Goal: Find specific page/section: Find specific page/section

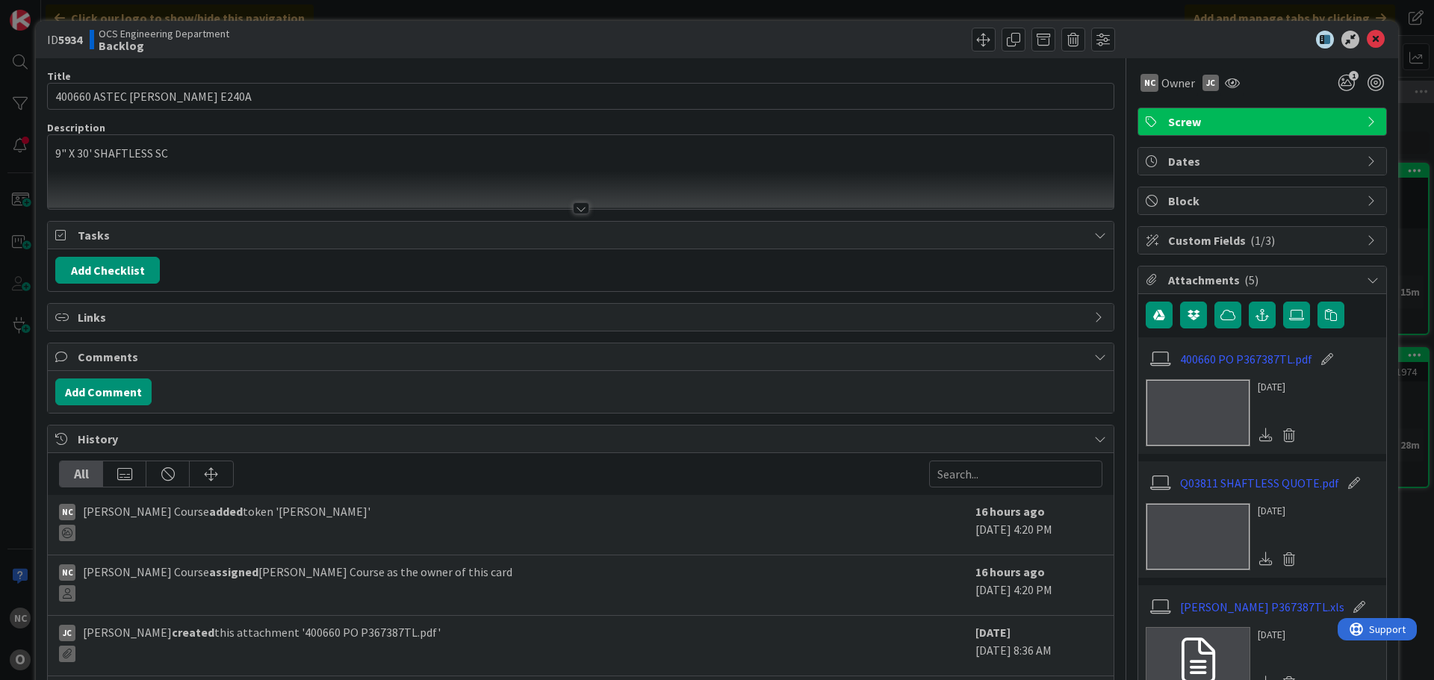
click at [1367, 46] on icon at bounding box center [1376, 40] width 18 height 18
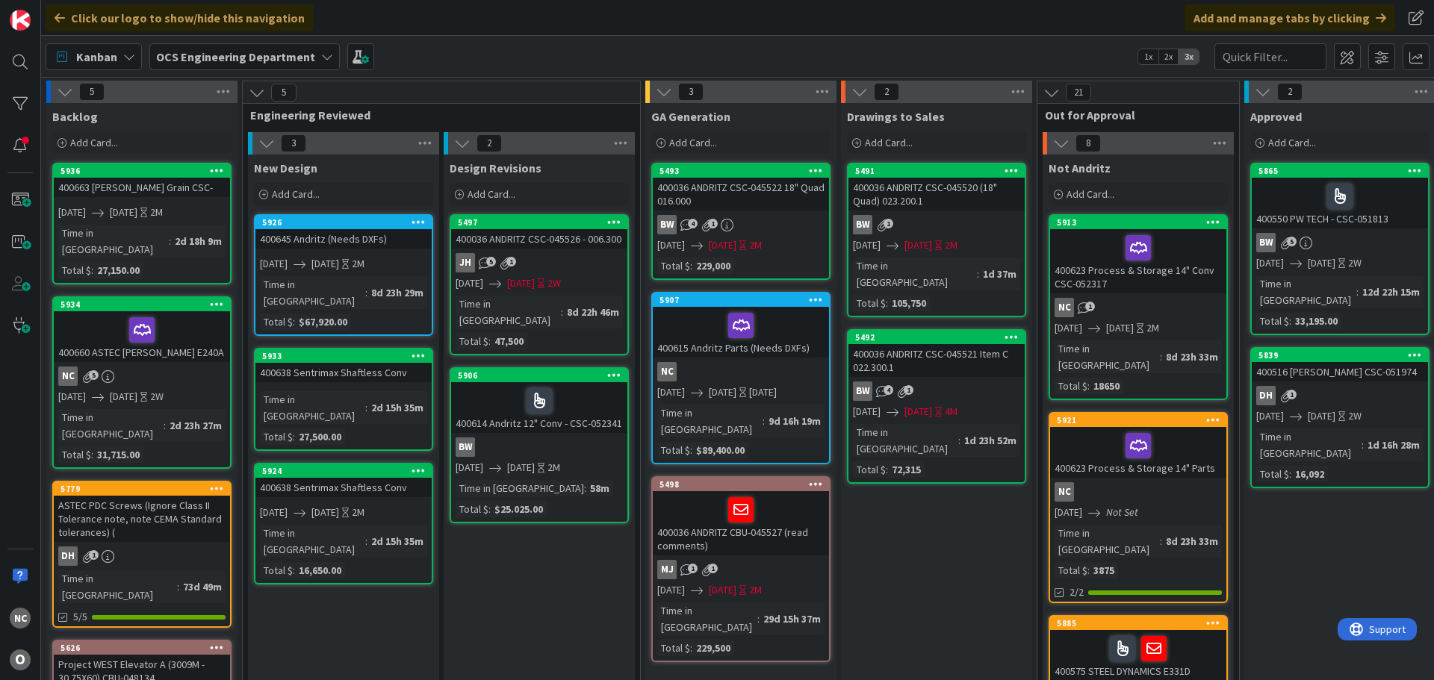
click at [131, 200] on link "5936 400663 [PERSON_NAME] Grain CSC- [DATE] [DATE] 2M Time in [GEOGRAPHIC_DATA]…" at bounding box center [141, 224] width 179 height 122
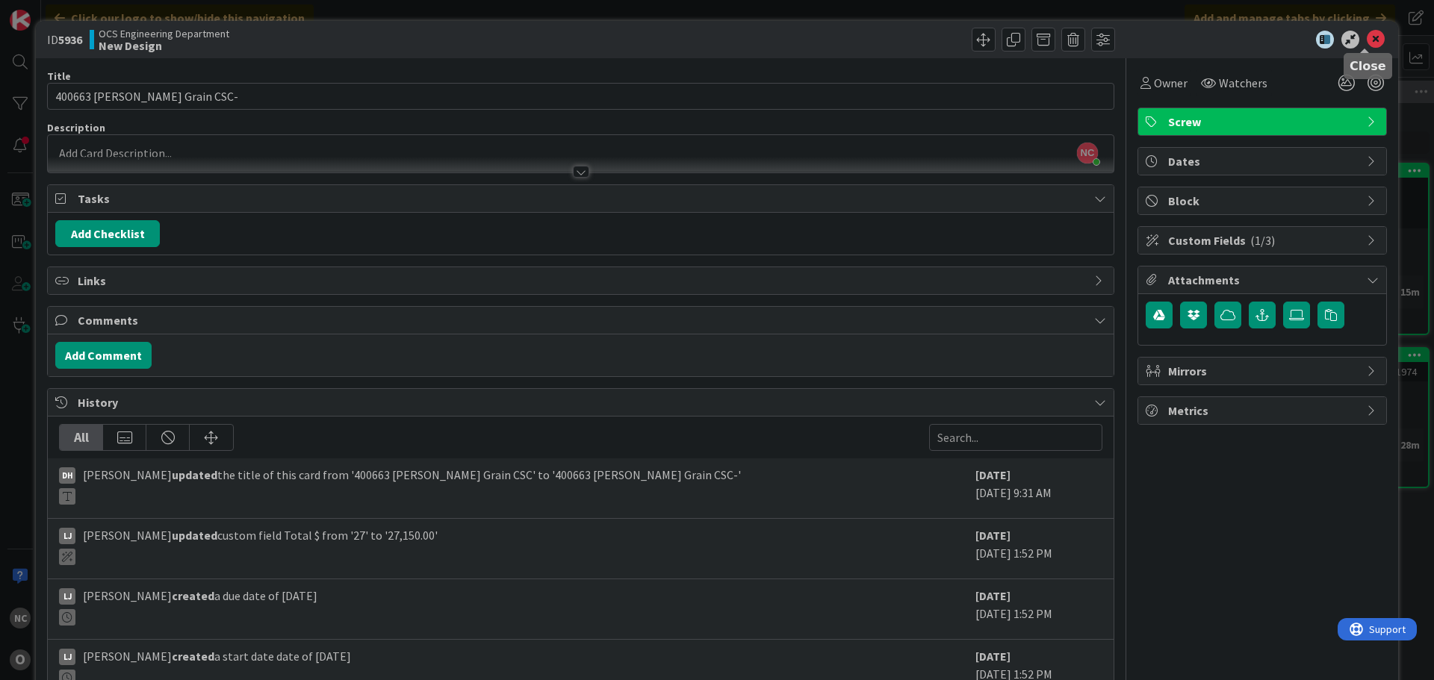
click at [1367, 39] on icon at bounding box center [1376, 40] width 18 height 18
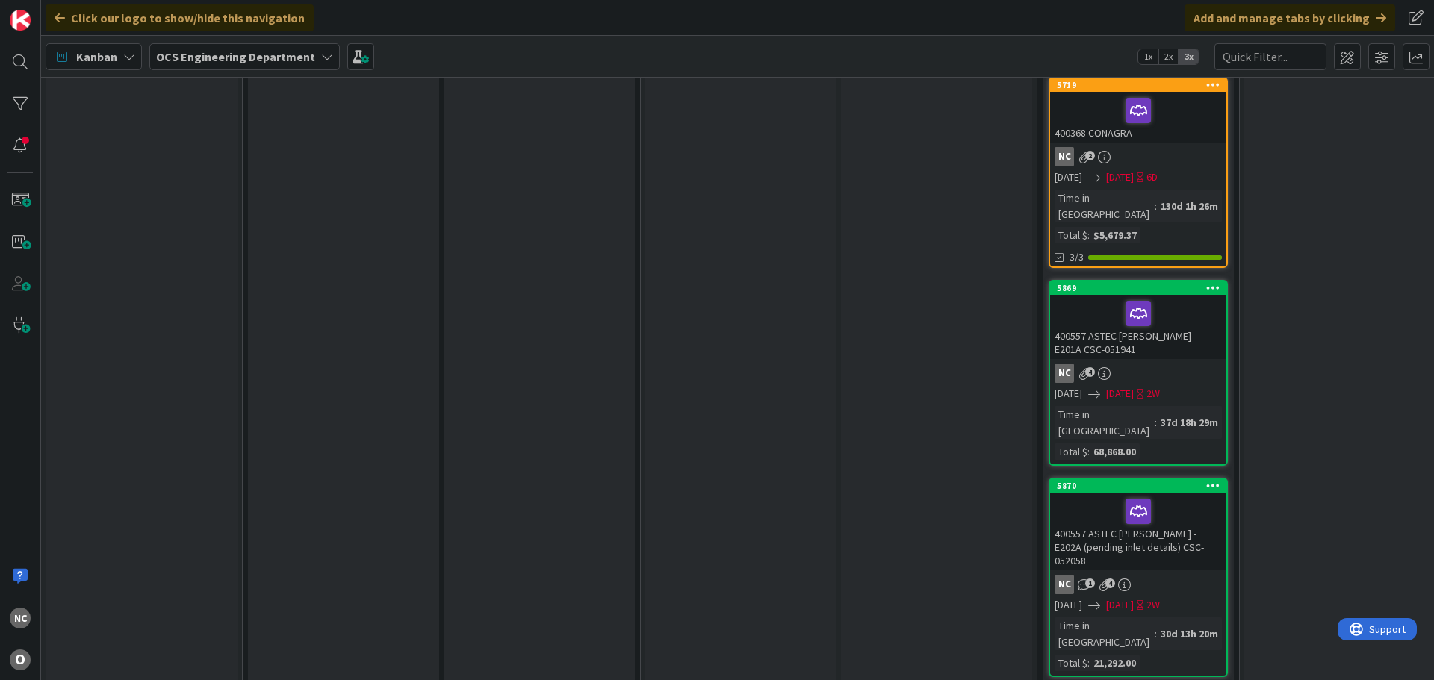
scroll to position [971, 0]
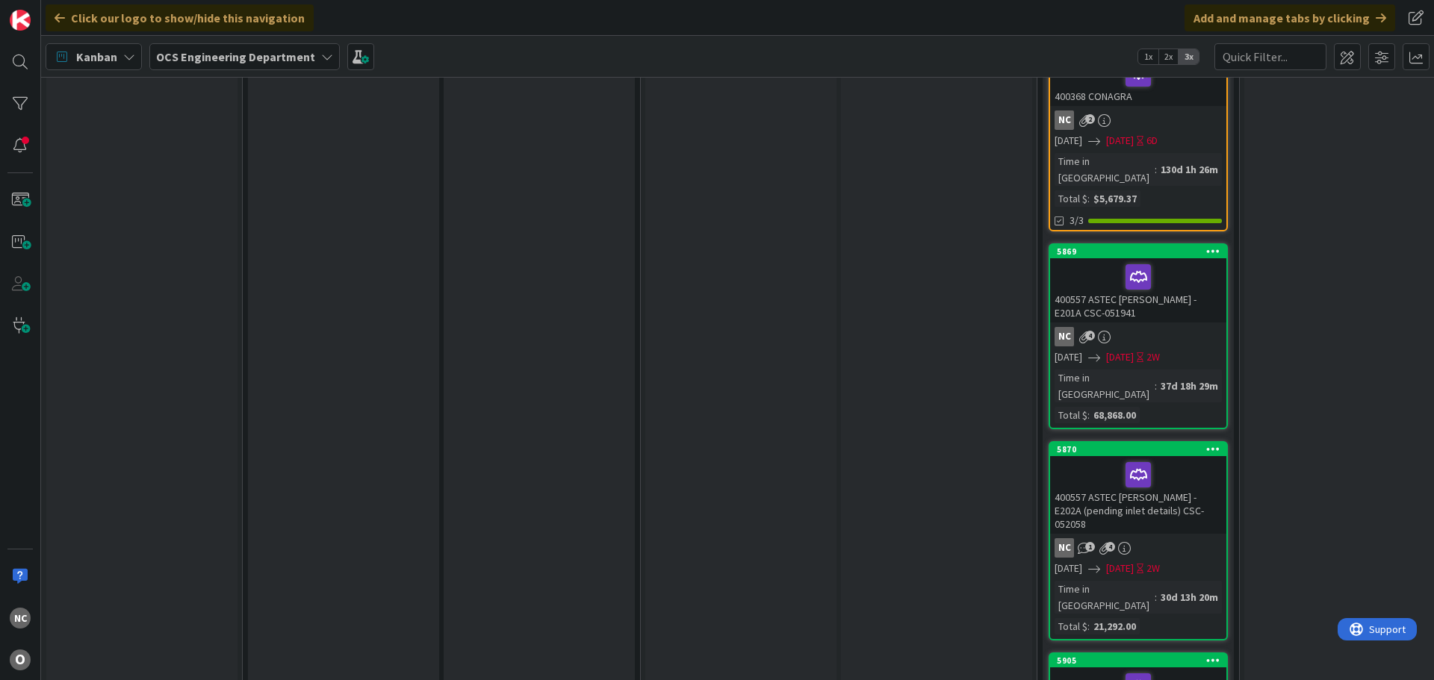
click at [1188, 258] on div "400557 ASTEC [PERSON_NAME] - E201A CSC-051941" at bounding box center [1138, 290] width 176 height 64
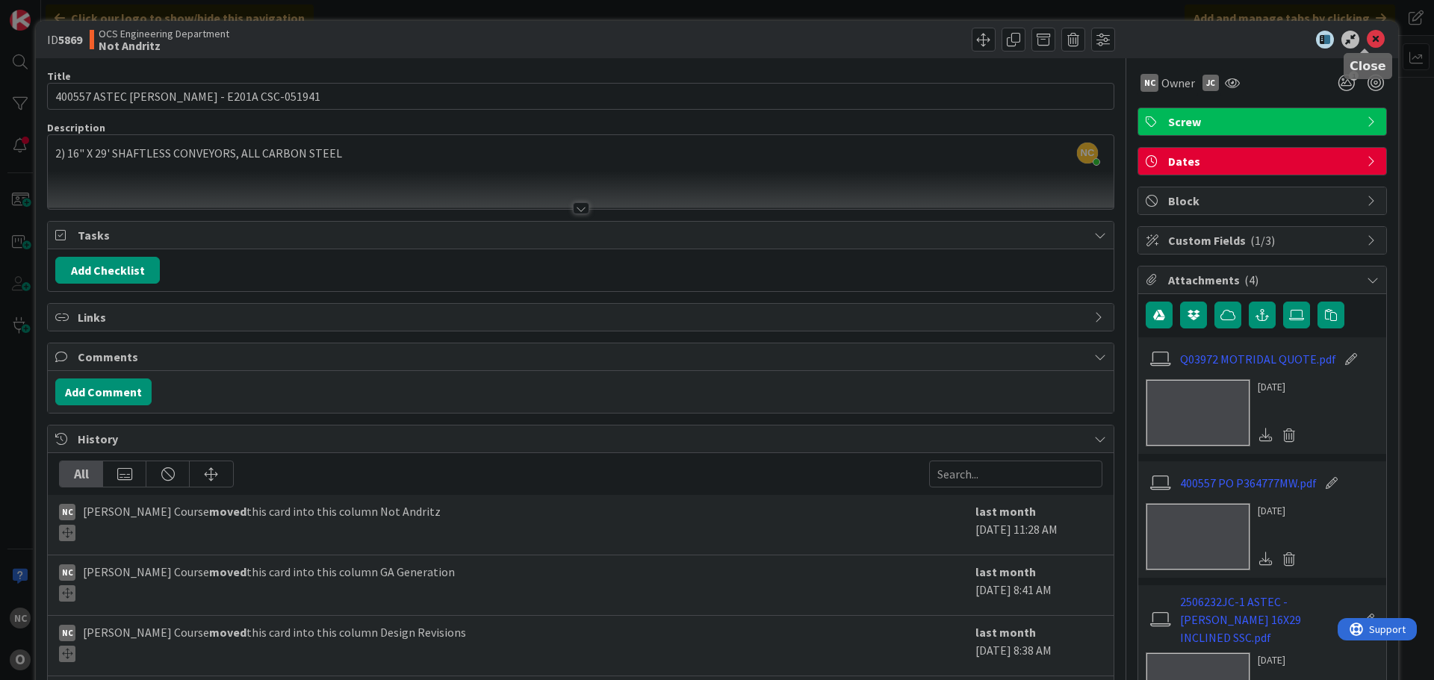
click at [1367, 40] on icon at bounding box center [1376, 40] width 18 height 18
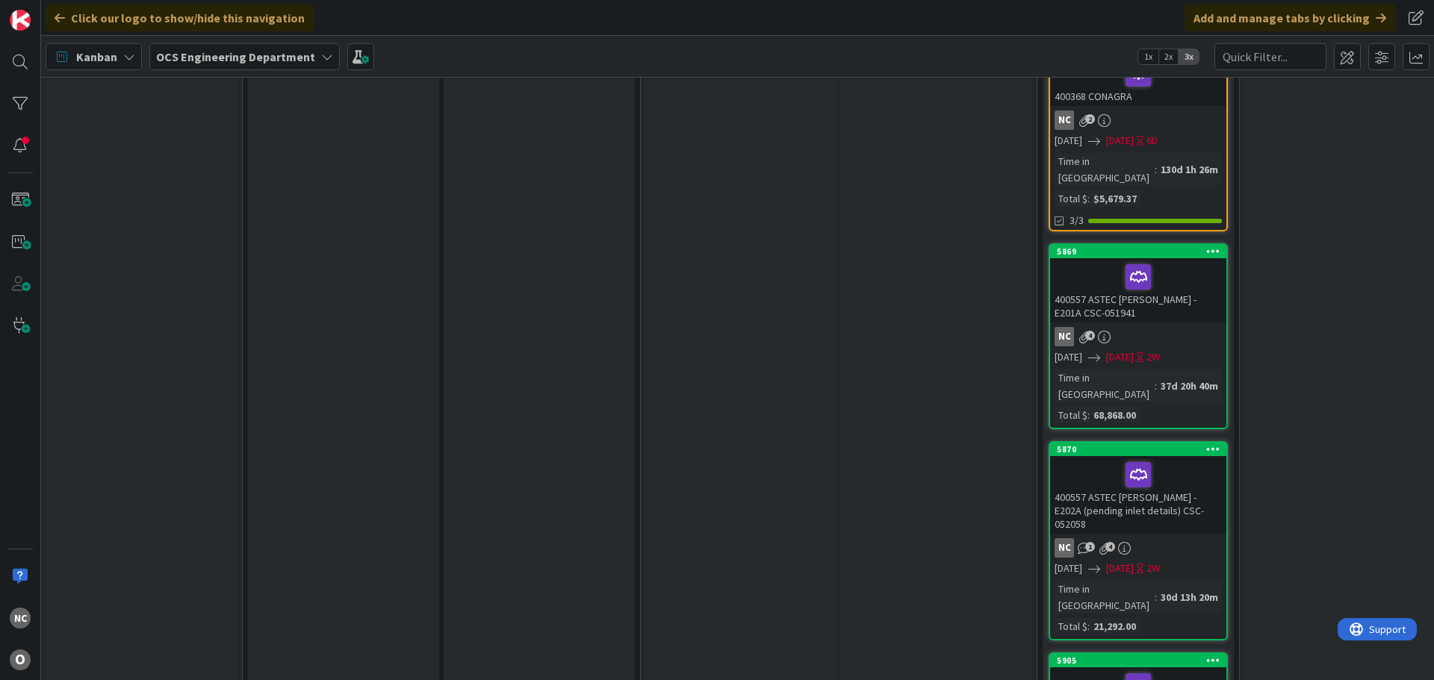
click at [1176, 539] on div "NC 1 4" at bounding box center [1138, 548] width 176 height 19
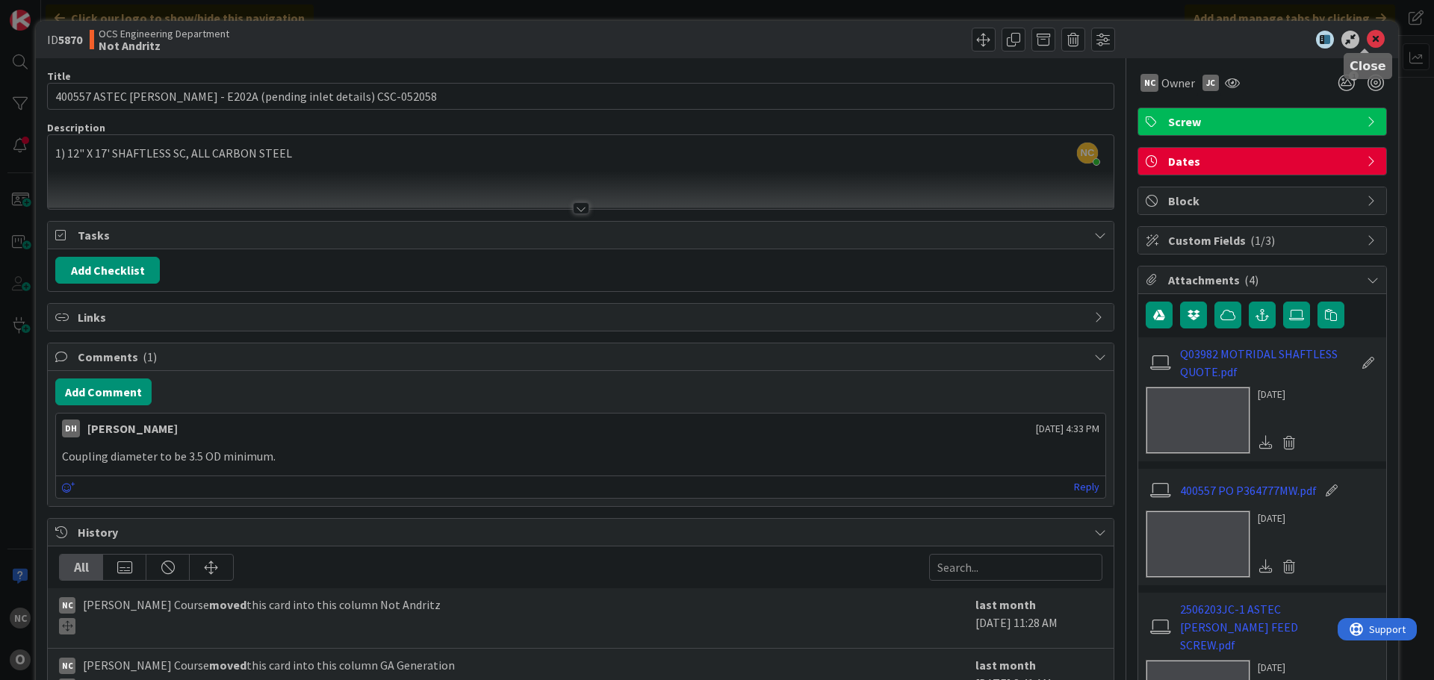
click at [1367, 37] on icon at bounding box center [1376, 40] width 18 height 18
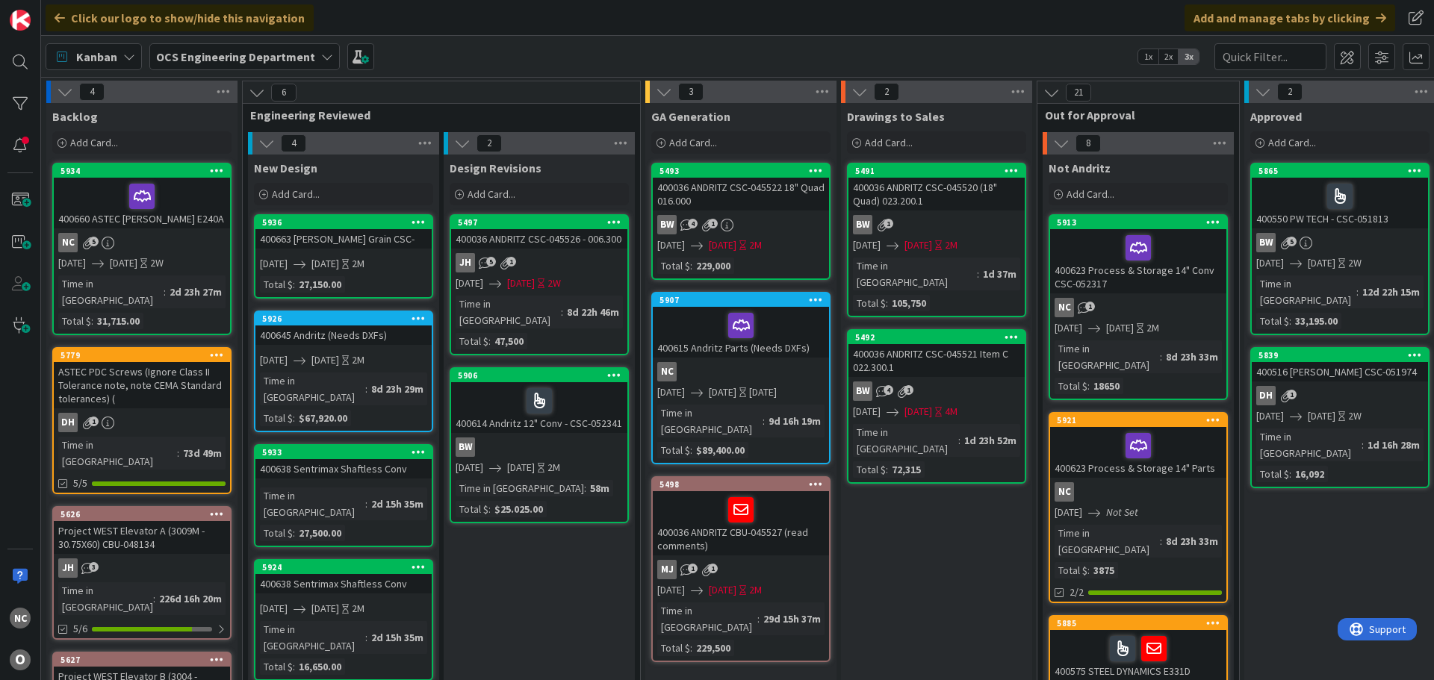
click at [190, 234] on div "NC 5" at bounding box center [142, 242] width 176 height 19
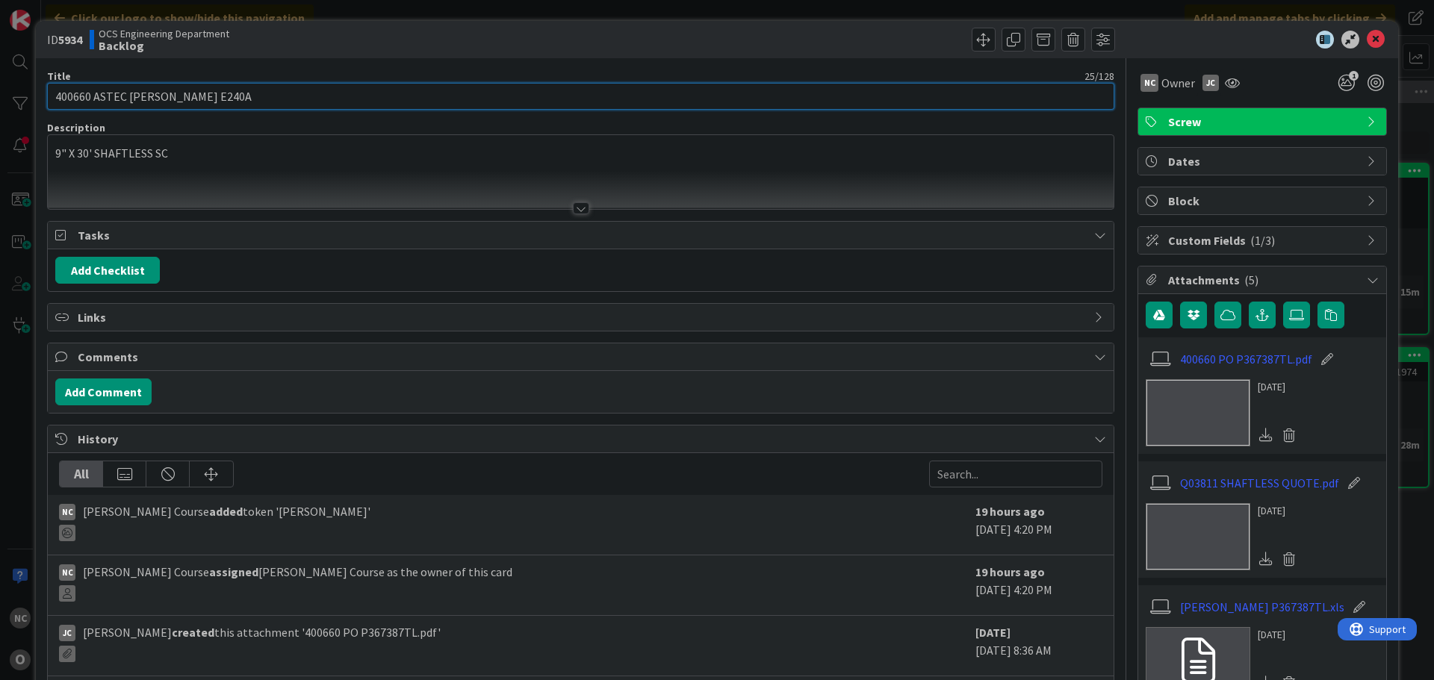
click at [465, 99] on input "400660 ASTEC [PERSON_NAME] E240A" at bounding box center [580, 96] width 1067 height 27
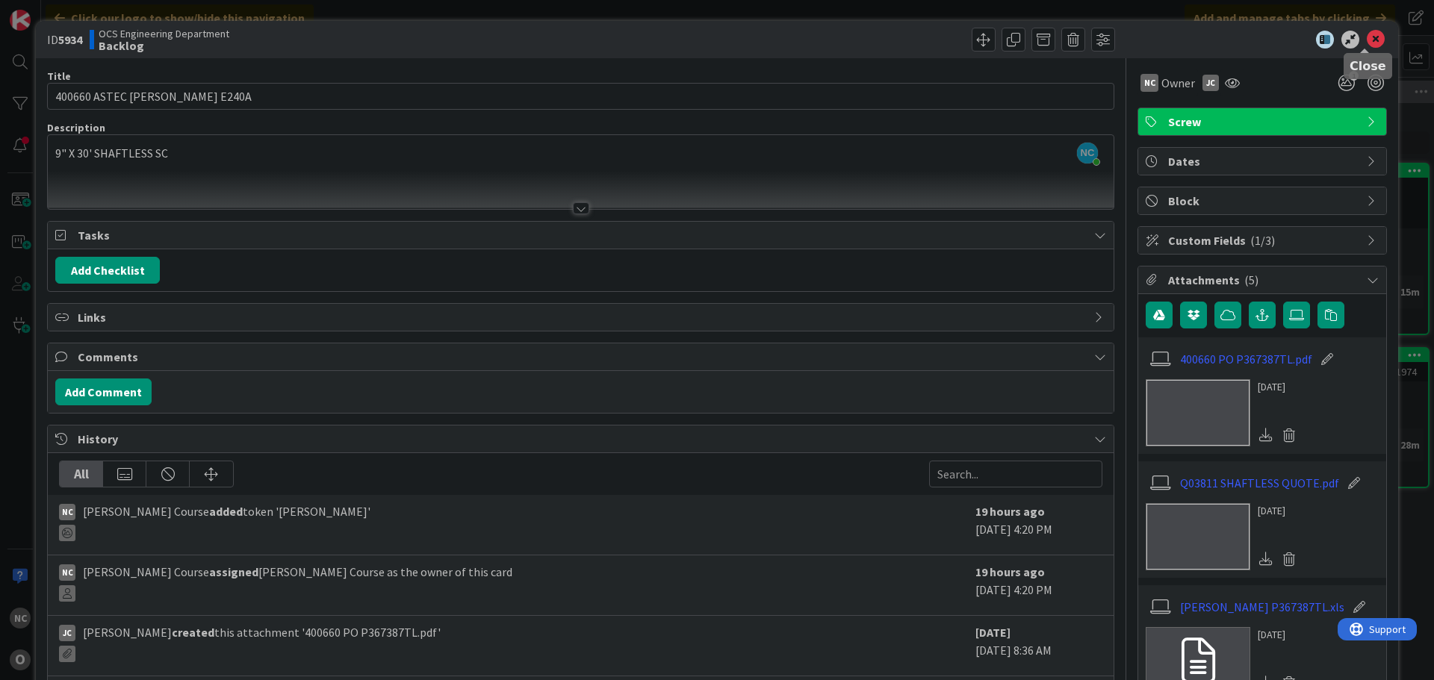
click at [1367, 37] on icon at bounding box center [1376, 40] width 18 height 18
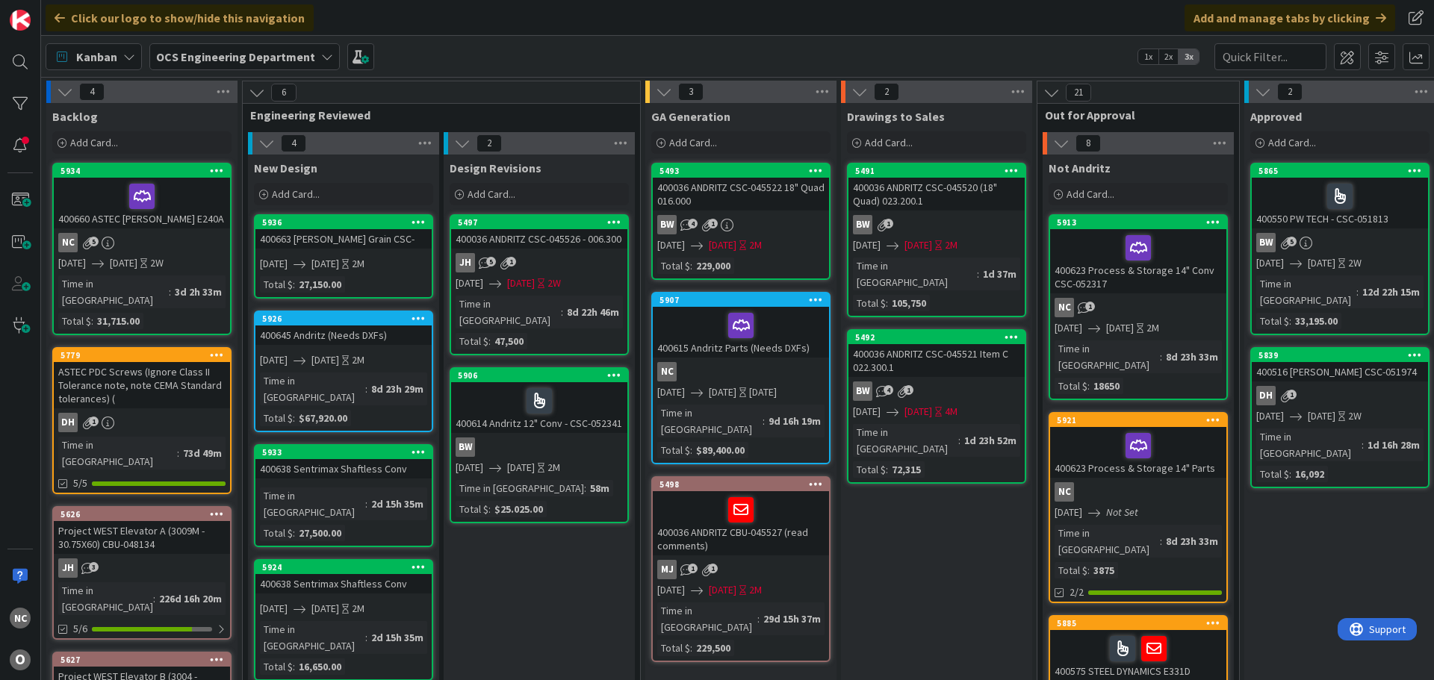
click at [422, 243] on div "400663 [PERSON_NAME] Grain CSC-" at bounding box center [343, 238] width 176 height 19
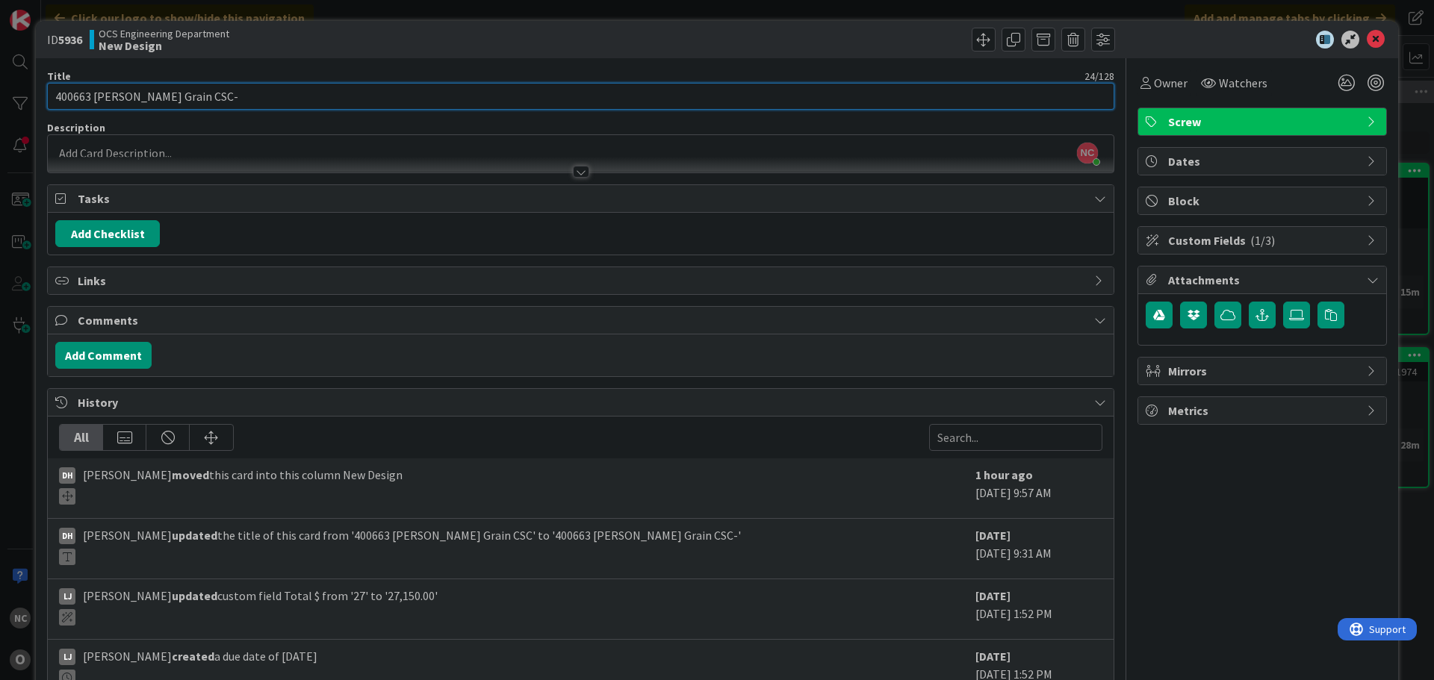
click at [361, 85] on input "400663 [PERSON_NAME] Grain CSC-" at bounding box center [580, 96] width 1067 height 27
type input "400663 [PERSON_NAME] Grain CSC-052601"
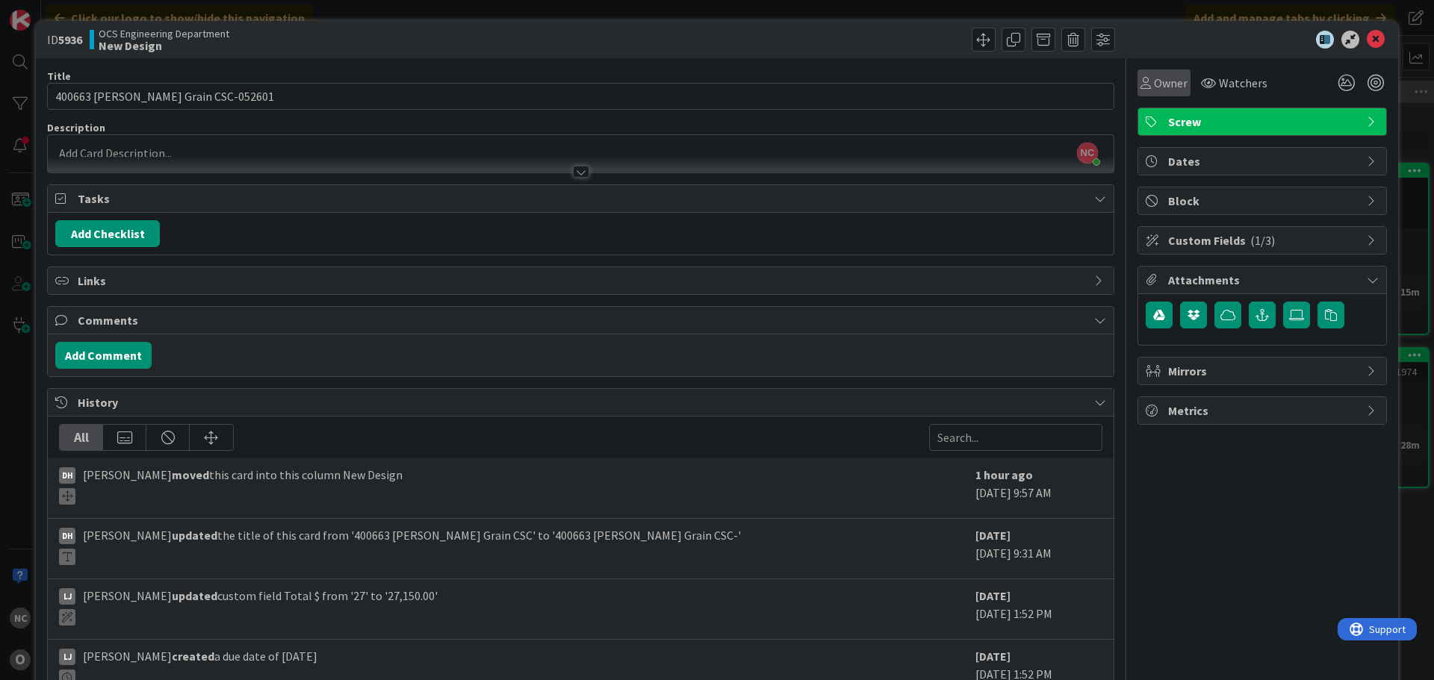
click at [1154, 91] on span "Owner" at bounding box center [1171, 83] width 34 height 18
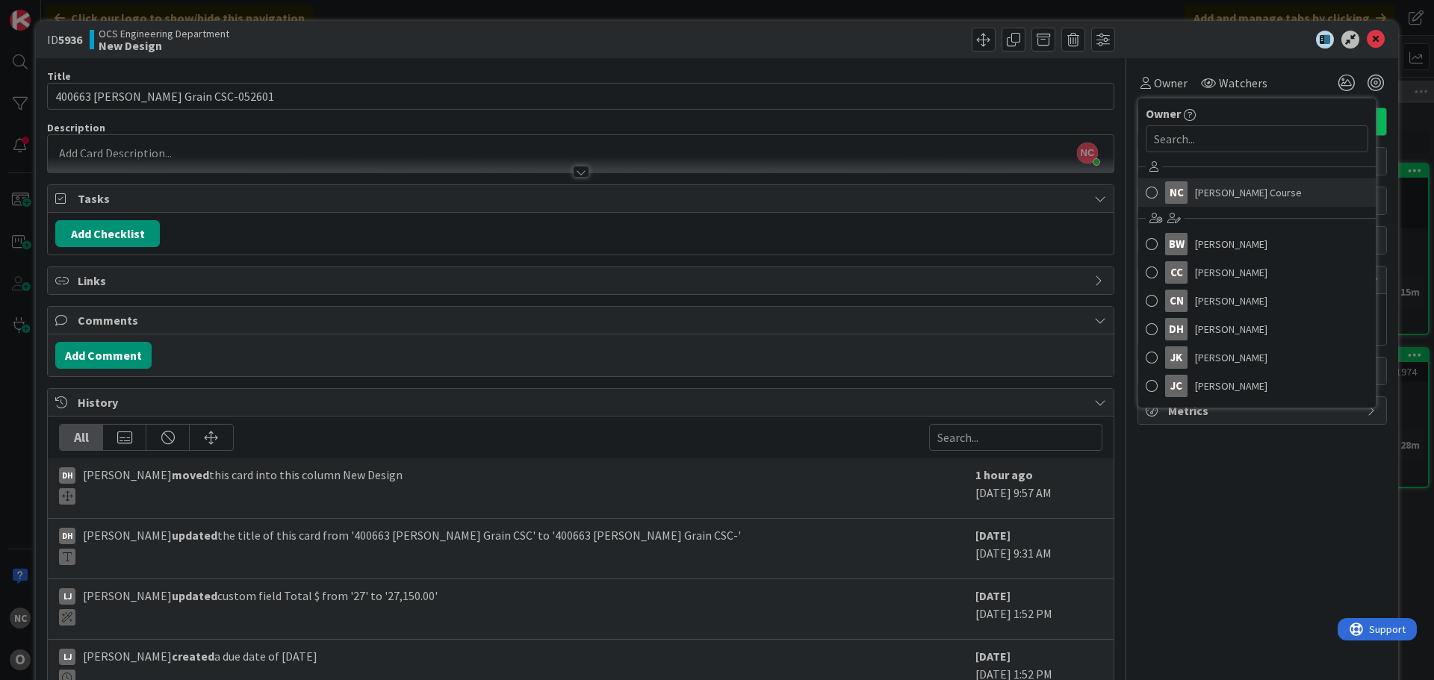
click at [1183, 186] on link "NC [PERSON_NAME] Course" at bounding box center [1257, 193] width 238 height 28
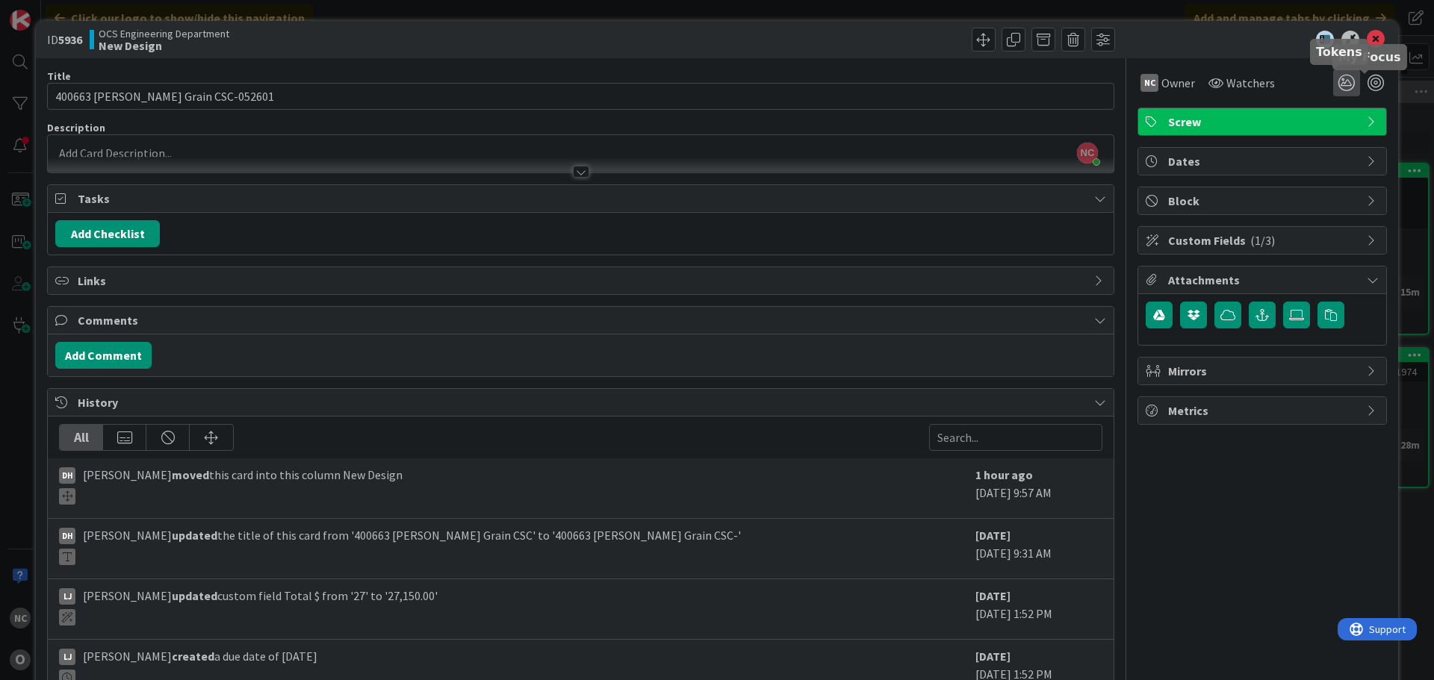
click at [1333, 84] on icon at bounding box center [1346, 82] width 27 height 27
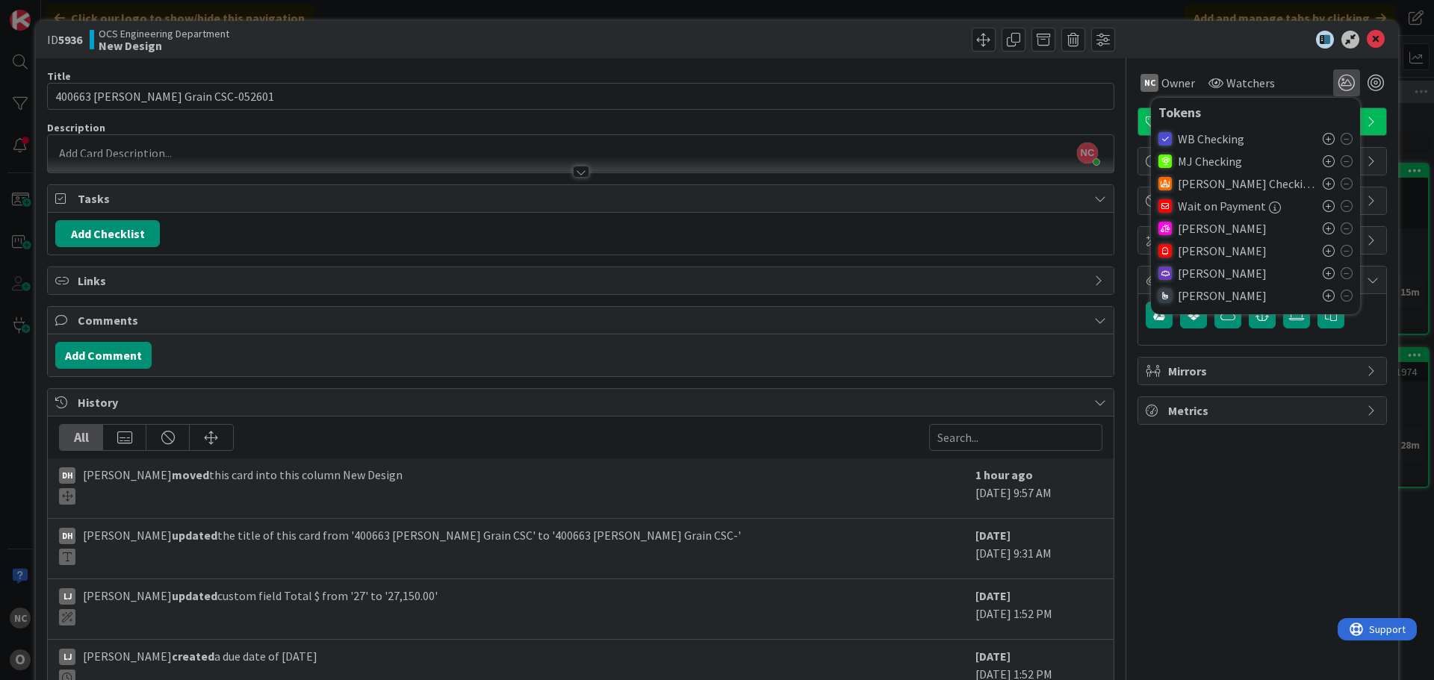
click at [1323, 273] on icon at bounding box center [1329, 273] width 12 height 12
click at [1333, 85] on icon "1" at bounding box center [1346, 82] width 27 height 27
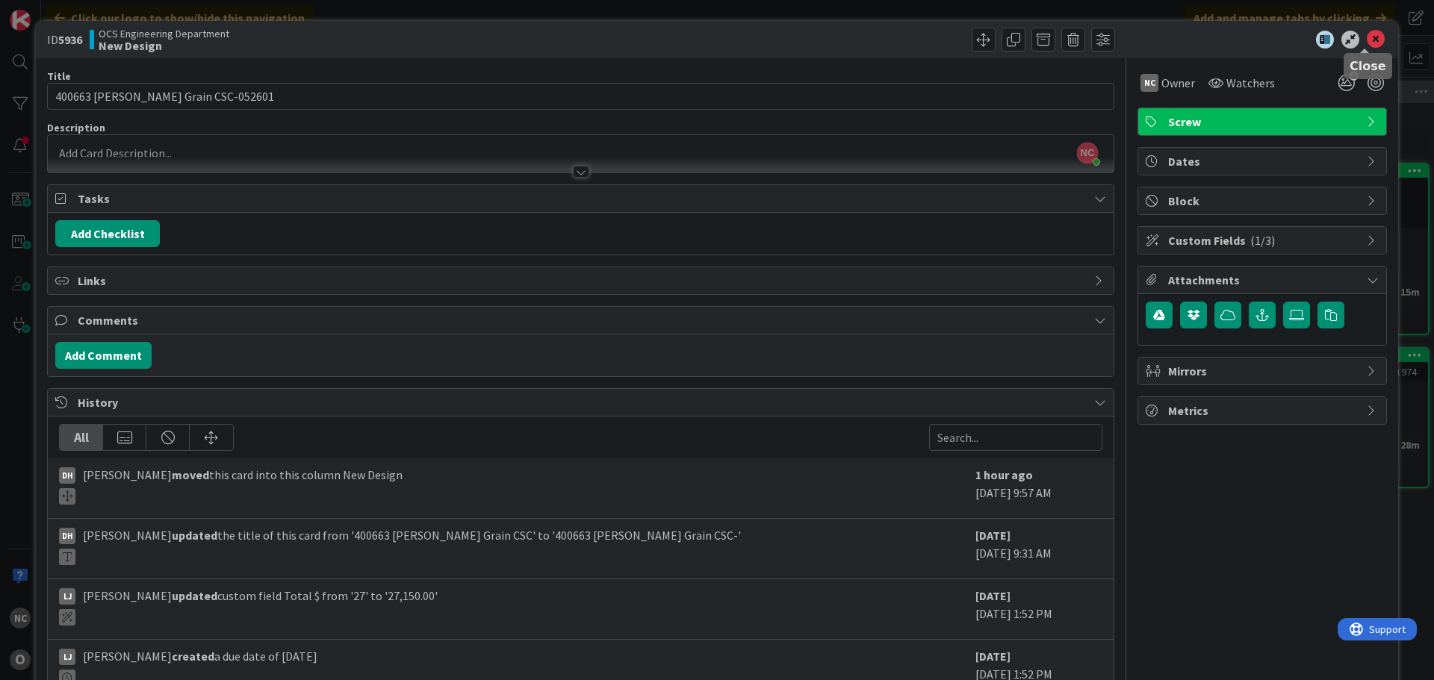
click at [1367, 41] on icon at bounding box center [1376, 40] width 18 height 18
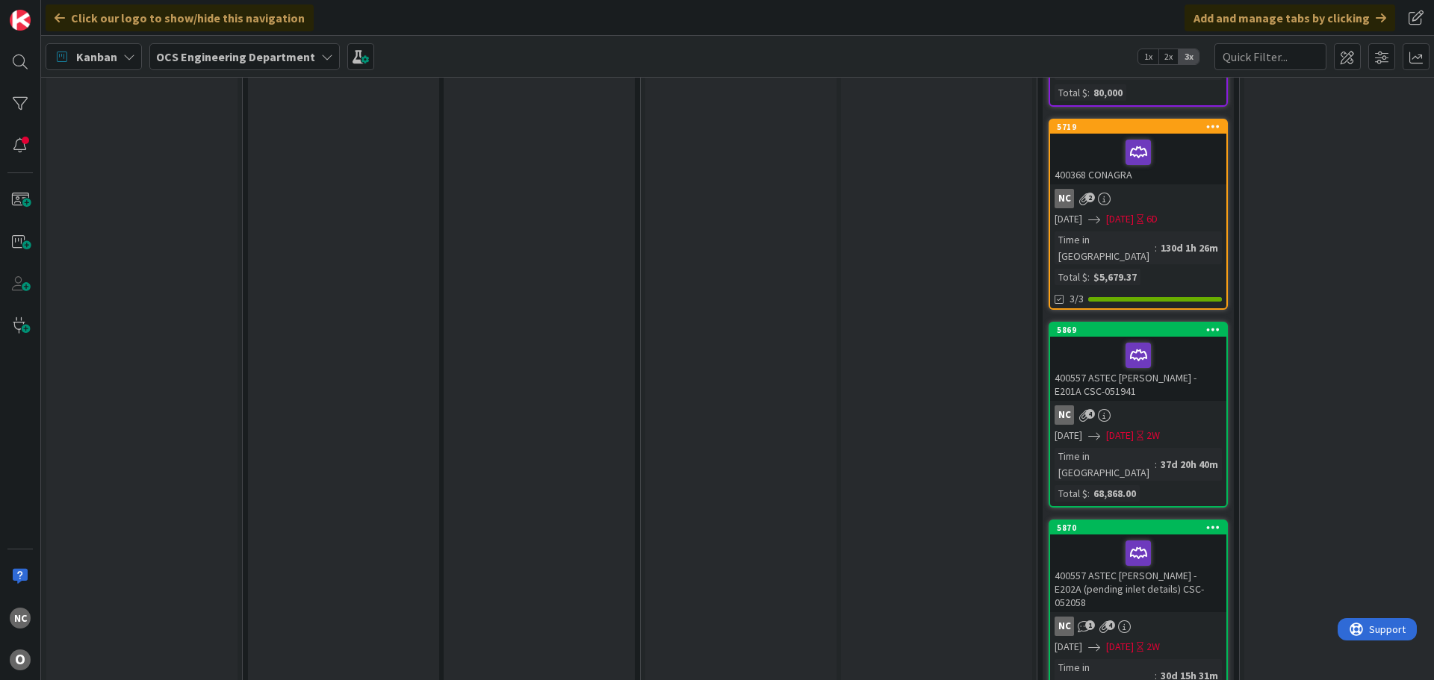
scroll to position [896, 0]
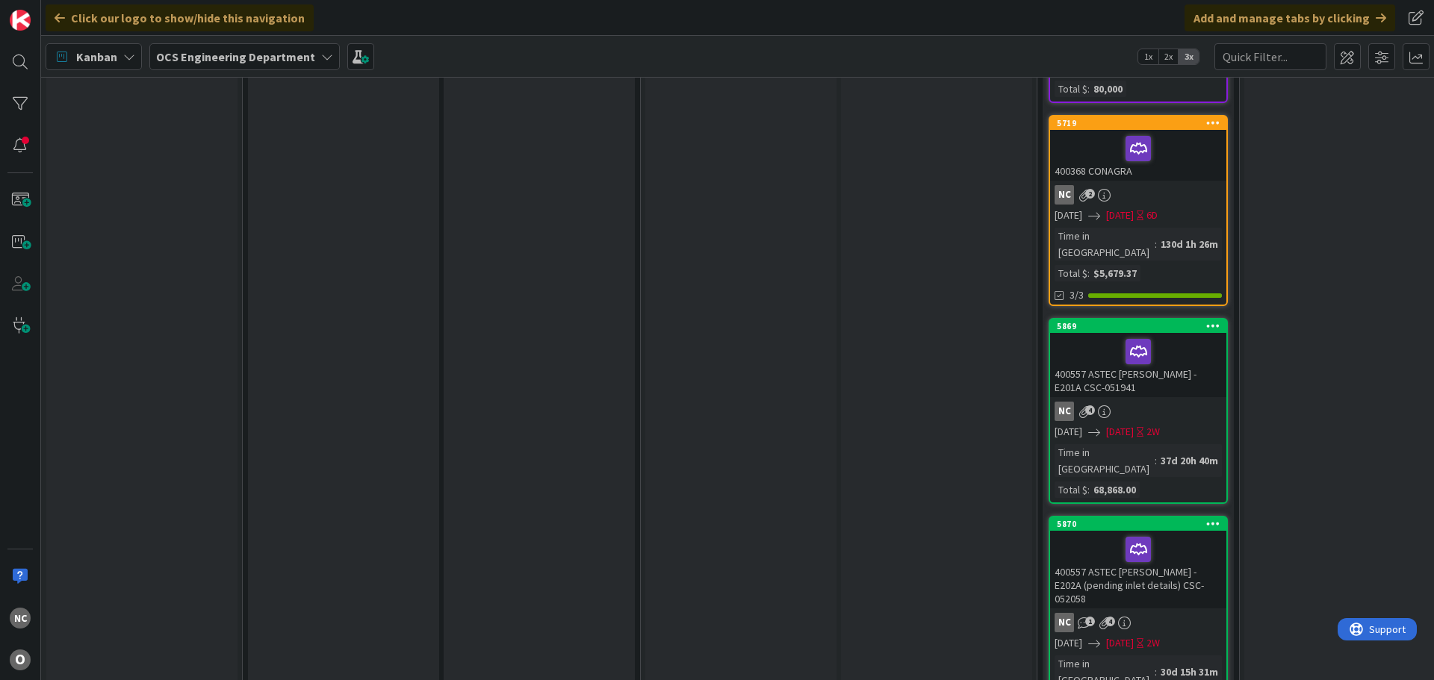
click at [1173, 333] on div "400557 ASTEC [PERSON_NAME] - E201A CSC-051941" at bounding box center [1138, 365] width 176 height 64
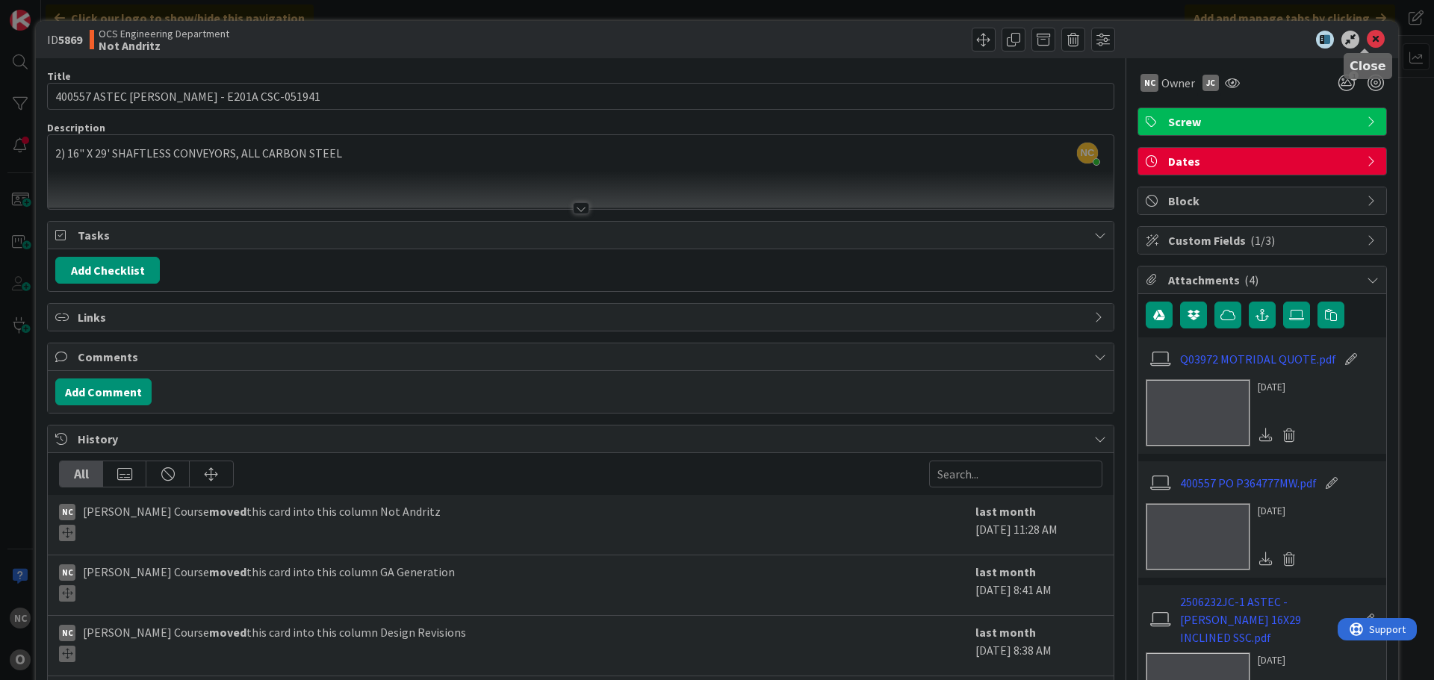
click at [1373, 39] on icon at bounding box center [1376, 40] width 18 height 18
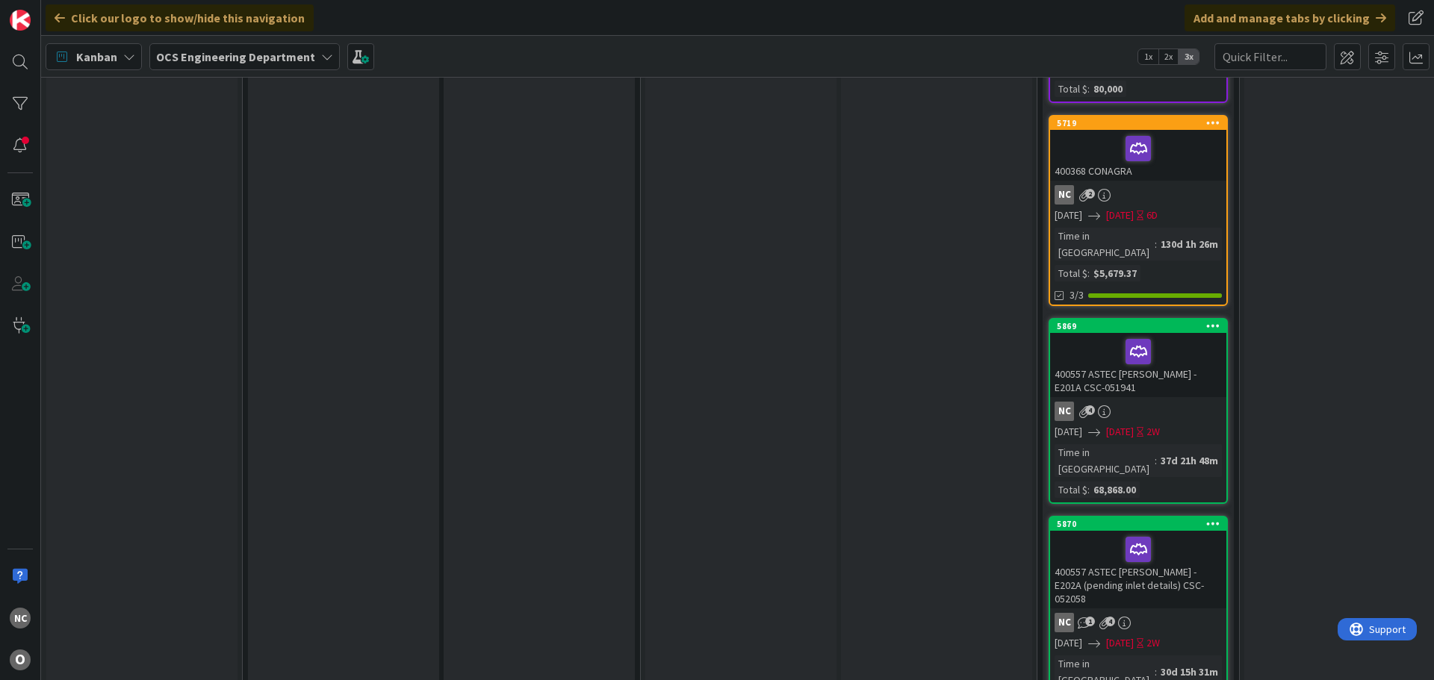
click at [1171, 336] on div at bounding box center [1138, 351] width 167 height 31
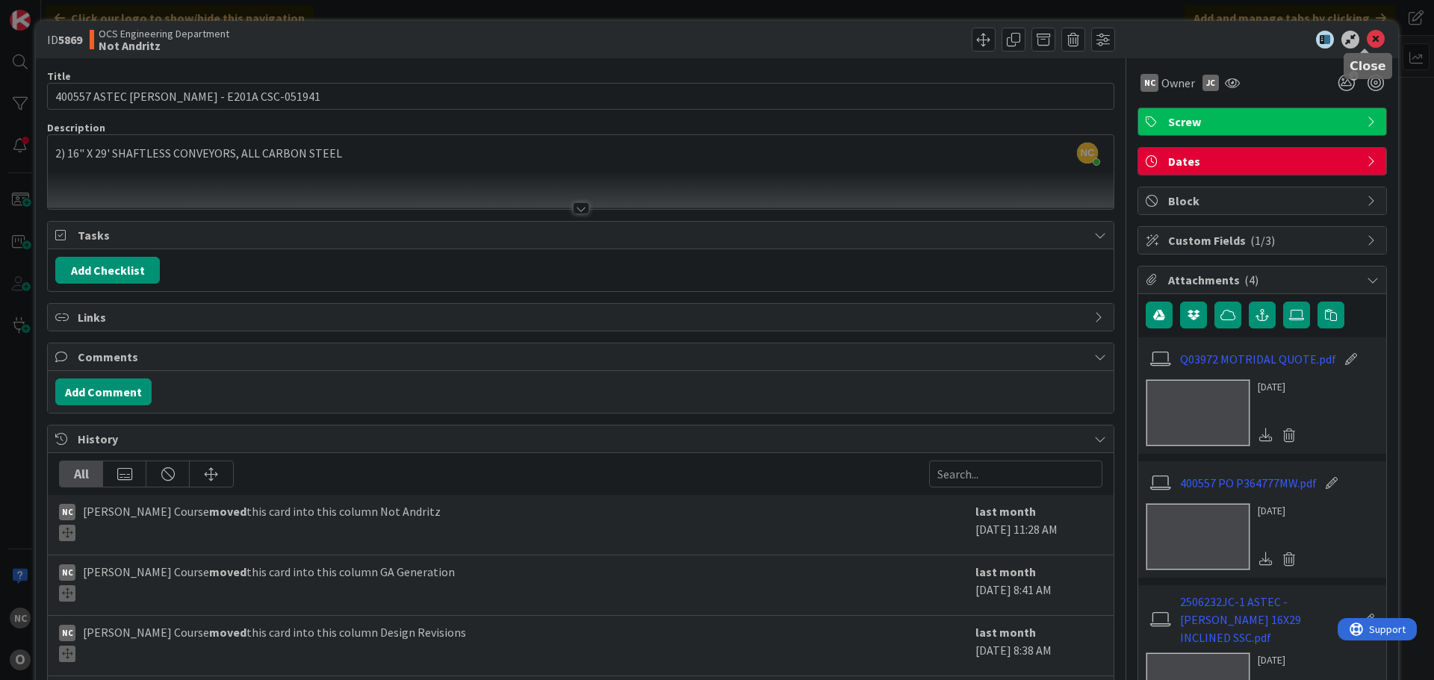
click at [1369, 40] on icon at bounding box center [1376, 40] width 18 height 18
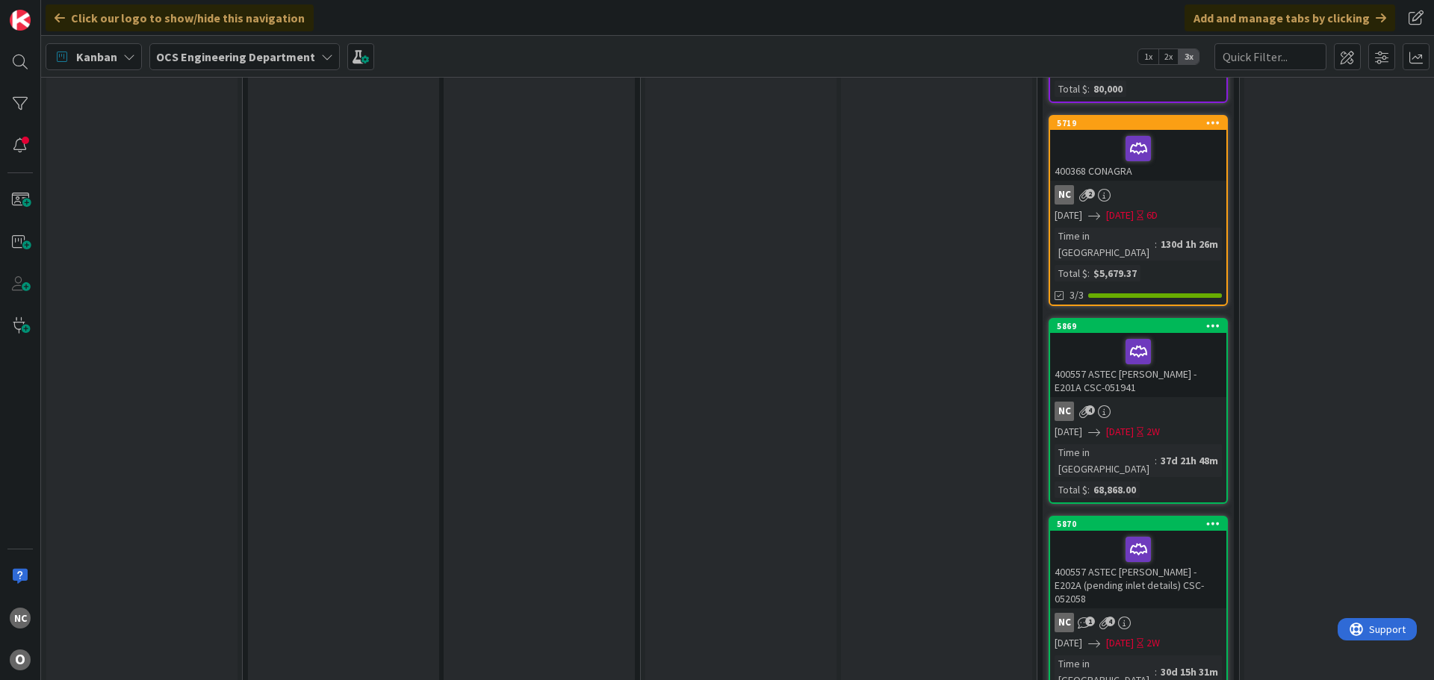
click at [1194, 534] on div at bounding box center [1138, 549] width 167 height 31
